Goal: Check status: Check status

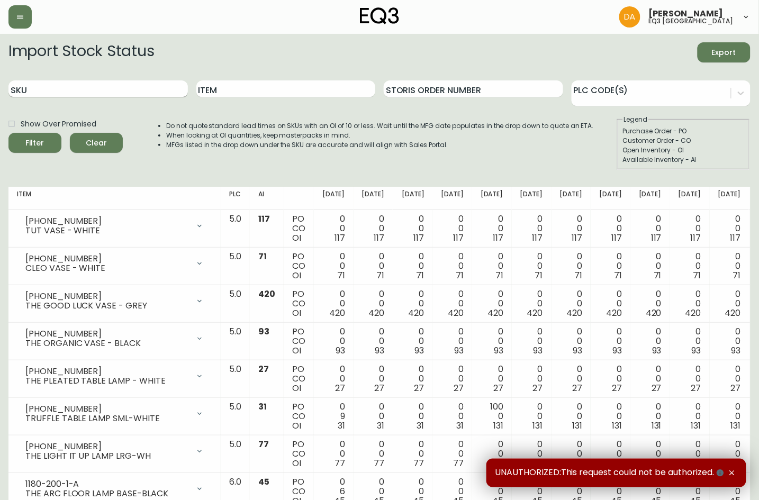
click at [133, 89] on input "SKU" at bounding box center [98, 88] width 180 height 17
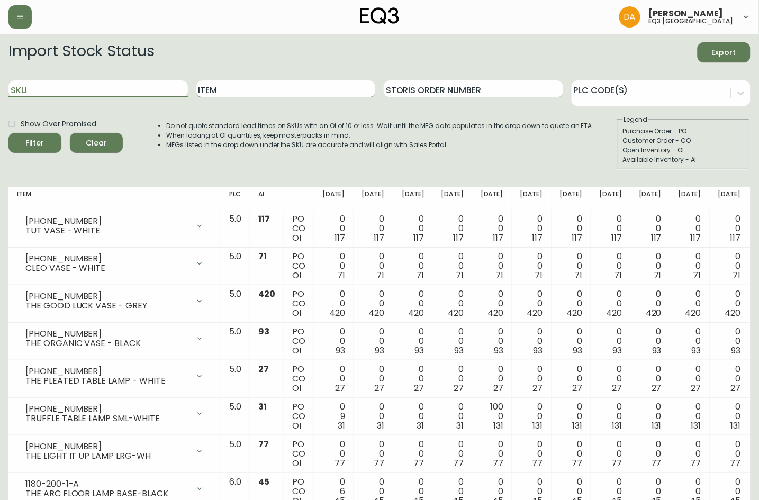
click at [259, 88] on input "Item" at bounding box center [286, 88] width 180 height 17
paste input "[PHONE_NUMBER]"
type input "3"
click at [130, 78] on div "SKU" at bounding box center [98, 89] width 180 height 34
click at [129, 83] on input "SKU" at bounding box center [98, 88] width 180 height 17
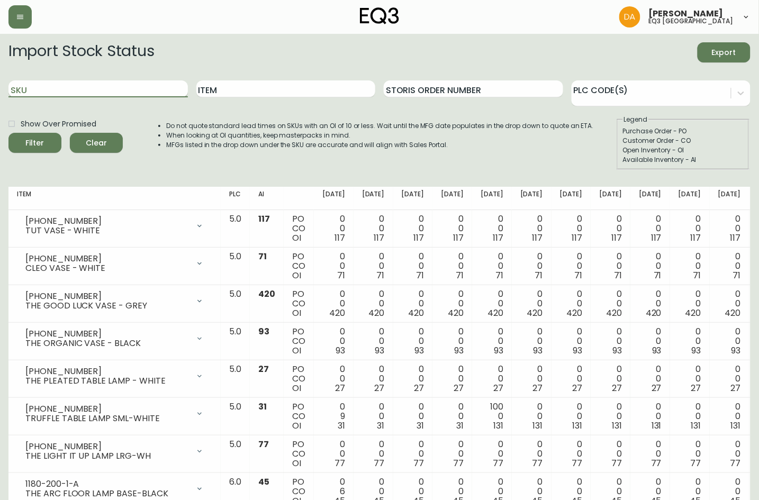
paste input "[PHONE_NUMBER]"
drag, startPoint x: 108, startPoint y: 87, endPoint x: -221, endPoint y: 61, distance: 330.4
type input "[PHONE_NUMBER]"
click at [8, 133] on button "Filter" at bounding box center [34, 143] width 53 height 20
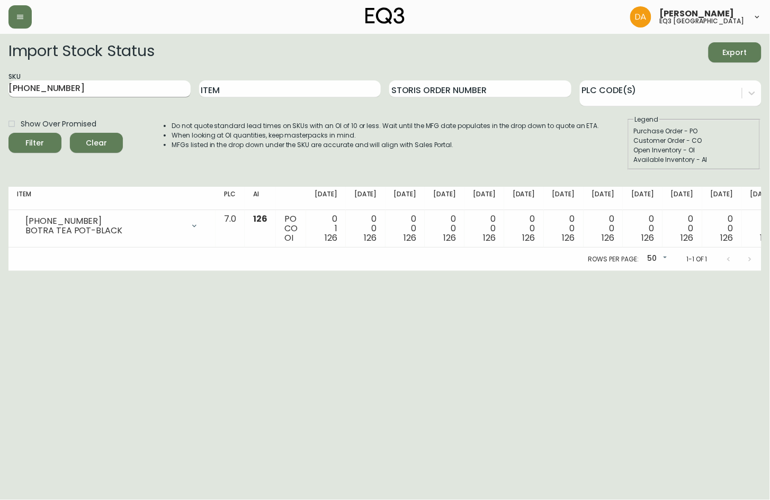
click at [70, 96] on div "SKU [PHONE_NUMBER]" at bounding box center [99, 89] width 182 height 34
drag, startPoint x: 55, startPoint y: 90, endPoint x: -74, endPoint y: 85, distance: 129.3
click at [0, 85] on html "[PERSON_NAME] eq3 calgary Import Stock Status Export SKU [PHONE_NUMBER] Item St…" at bounding box center [385, 135] width 770 height 271
